Goal: Find specific page/section: Find specific page/section

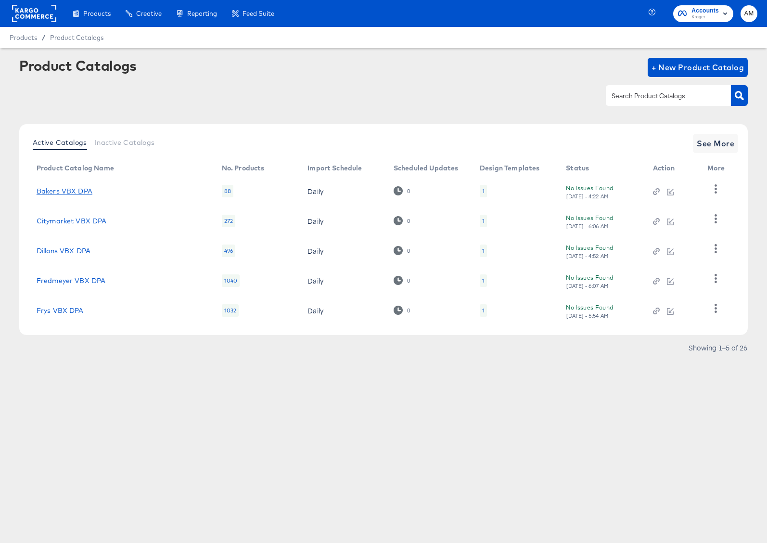
click at [65, 193] on link "Bakers VBX DPA" at bounding box center [65, 191] width 56 height 8
click at [711, 137] on span "See More" at bounding box center [716, 143] width 38 height 13
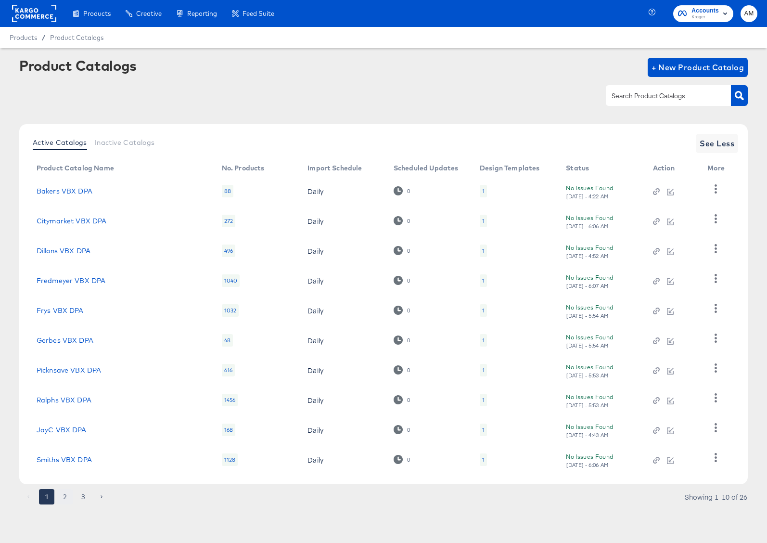
click at [60, 496] on button "2" at bounding box center [64, 496] width 15 height 15
click at [85, 499] on button "3" at bounding box center [83, 496] width 15 height 15
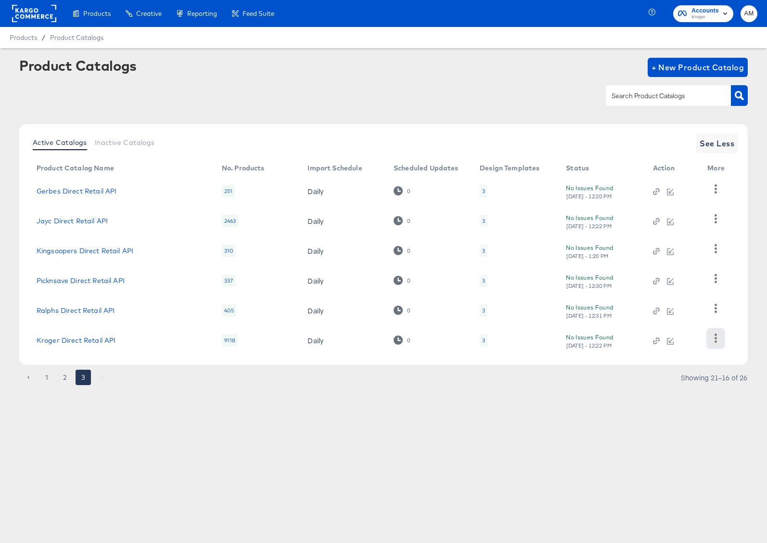
click at [713, 339] on icon "button" at bounding box center [715, 338] width 9 height 9
click at [575, 384] on div "1 2 3 Showing 21–16 of 26" at bounding box center [383, 381] width 729 height 15
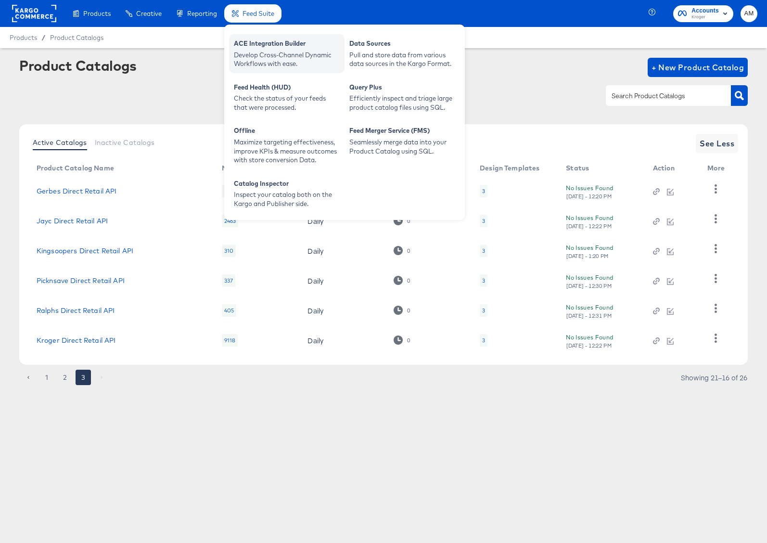
click at [240, 42] on div "ACE Integration Builder" at bounding box center [287, 45] width 106 height 12
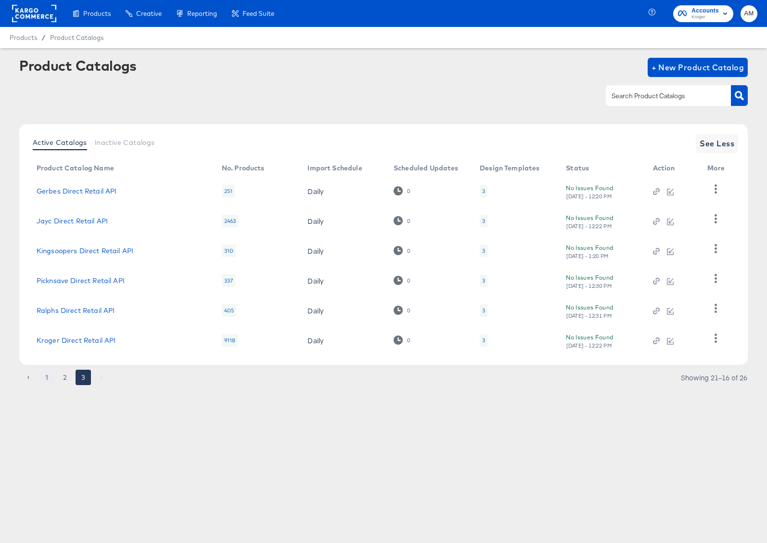
click at [48, 380] on button "1" at bounding box center [46, 377] width 15 height 15
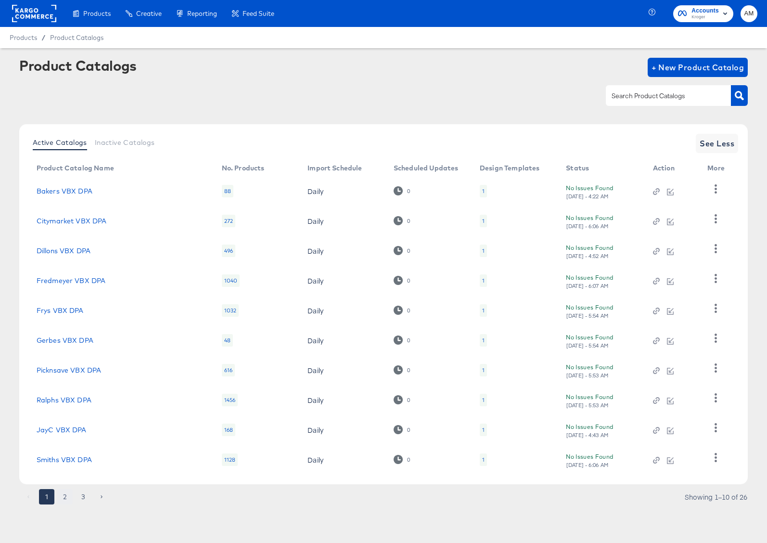
click at [65, 499] on button "2" at bounding box center [64, 496] width 15 height 15
